Goal: Check status

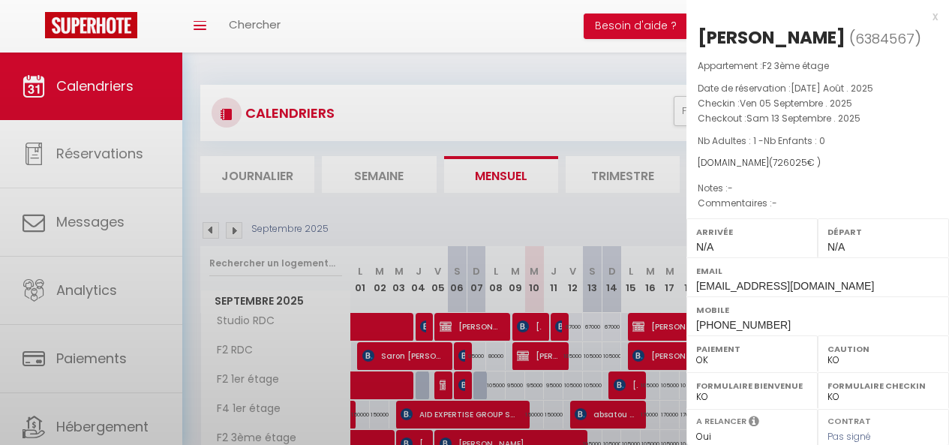
select select "KO"
select select "0"
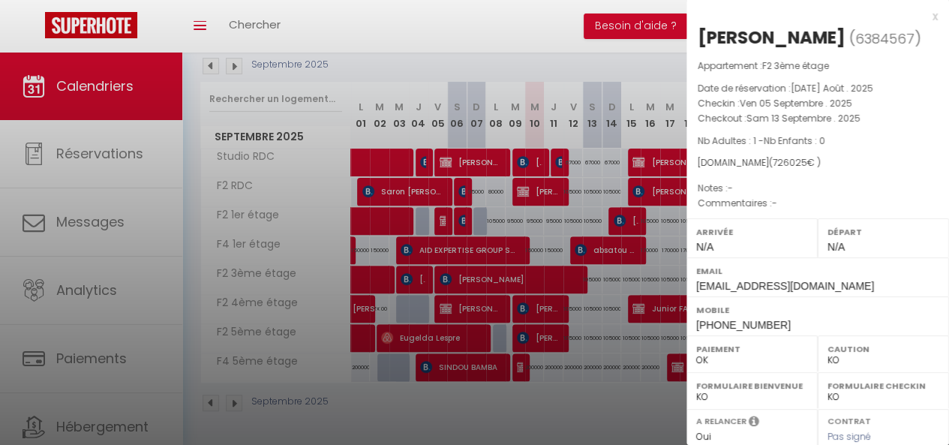
click at [535, 298] on div at bounding box center [474, 222] width 949 height 445
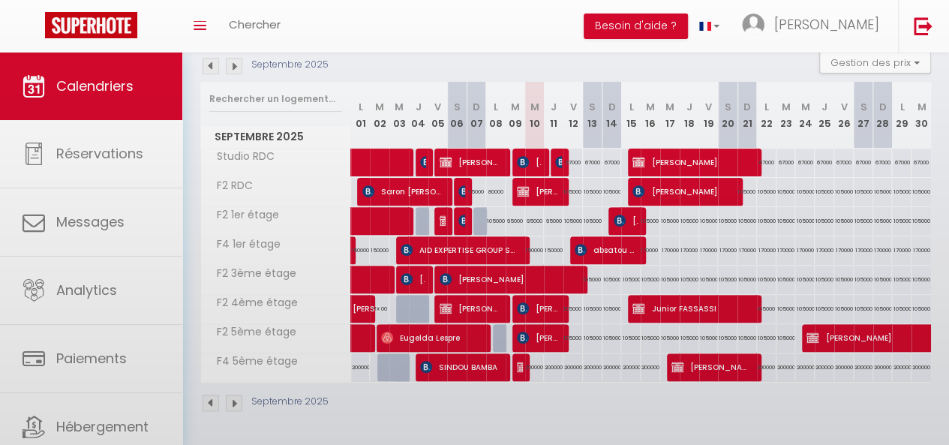
click at [535, 298] on body "🟢 Des questions ou besoin d'assistance pour la migration AirBnB? Connectez-vous…" at bounding box center [474, 166] width 949 height 557
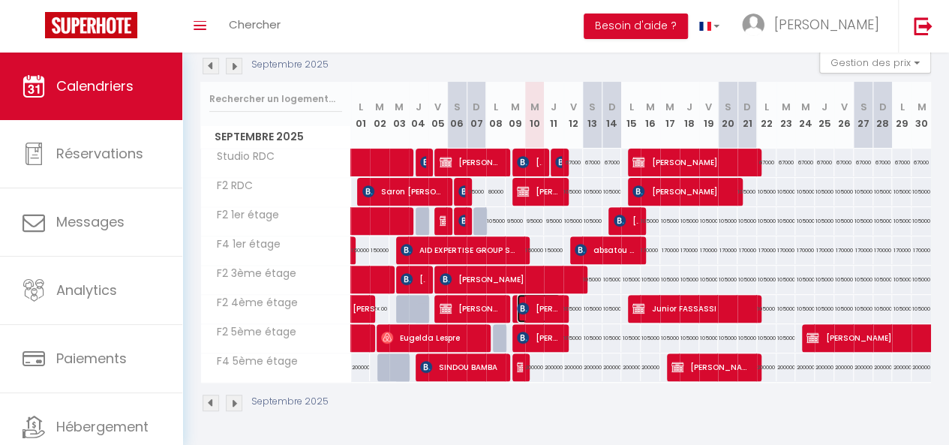
click at [535, 298] on span "[PERSON_NAME] veyretout" at bounding box center [539, 308] width 44 height 29
select select "KO"
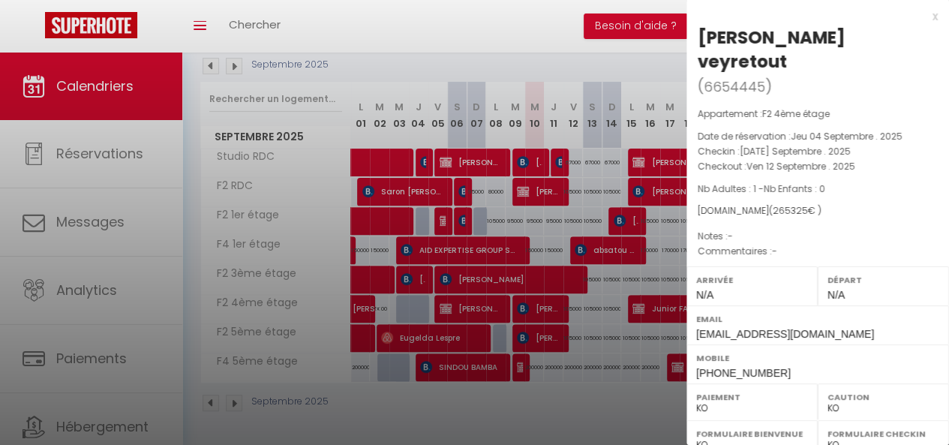
click at [509, 290] on div at bounding box center [474, 222] width 949 height 445
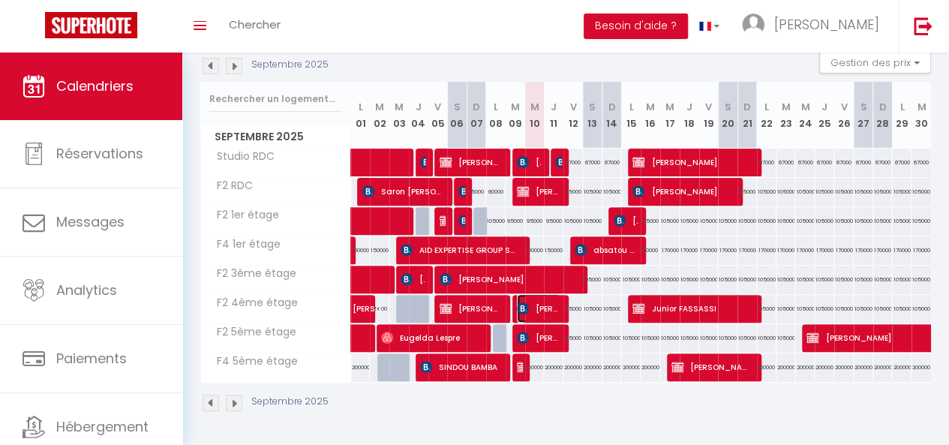
click at [537, 296] on span "[PERSON_NAME] veyretout" at bounding box center [539, 308] width 44 height 29
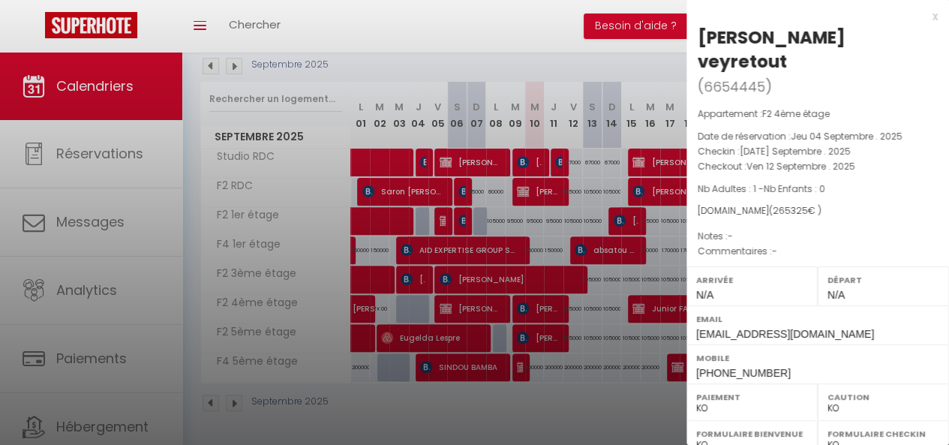
click at [506, 385] on div at bounding box center [474, 222] width 949 height 445
